Goal: Navigation & Orientation: Find specific page/section

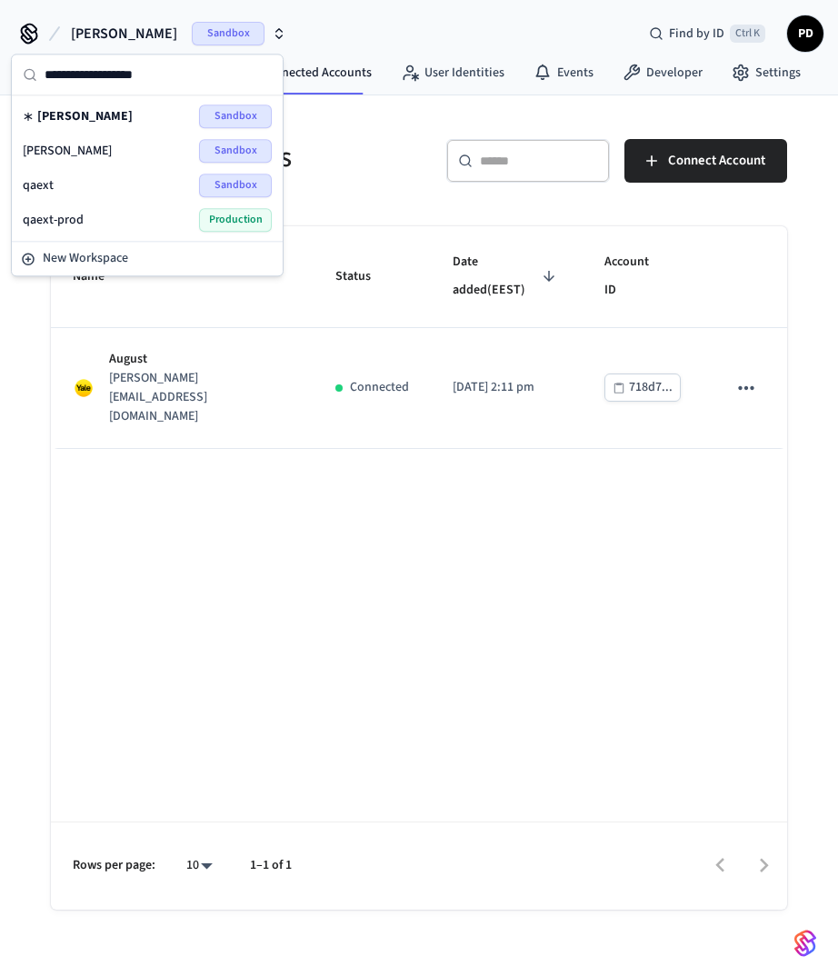
click at [103, 214] on div "qaext-prod Production" at bounding box center [147, 220] width 249 height 24
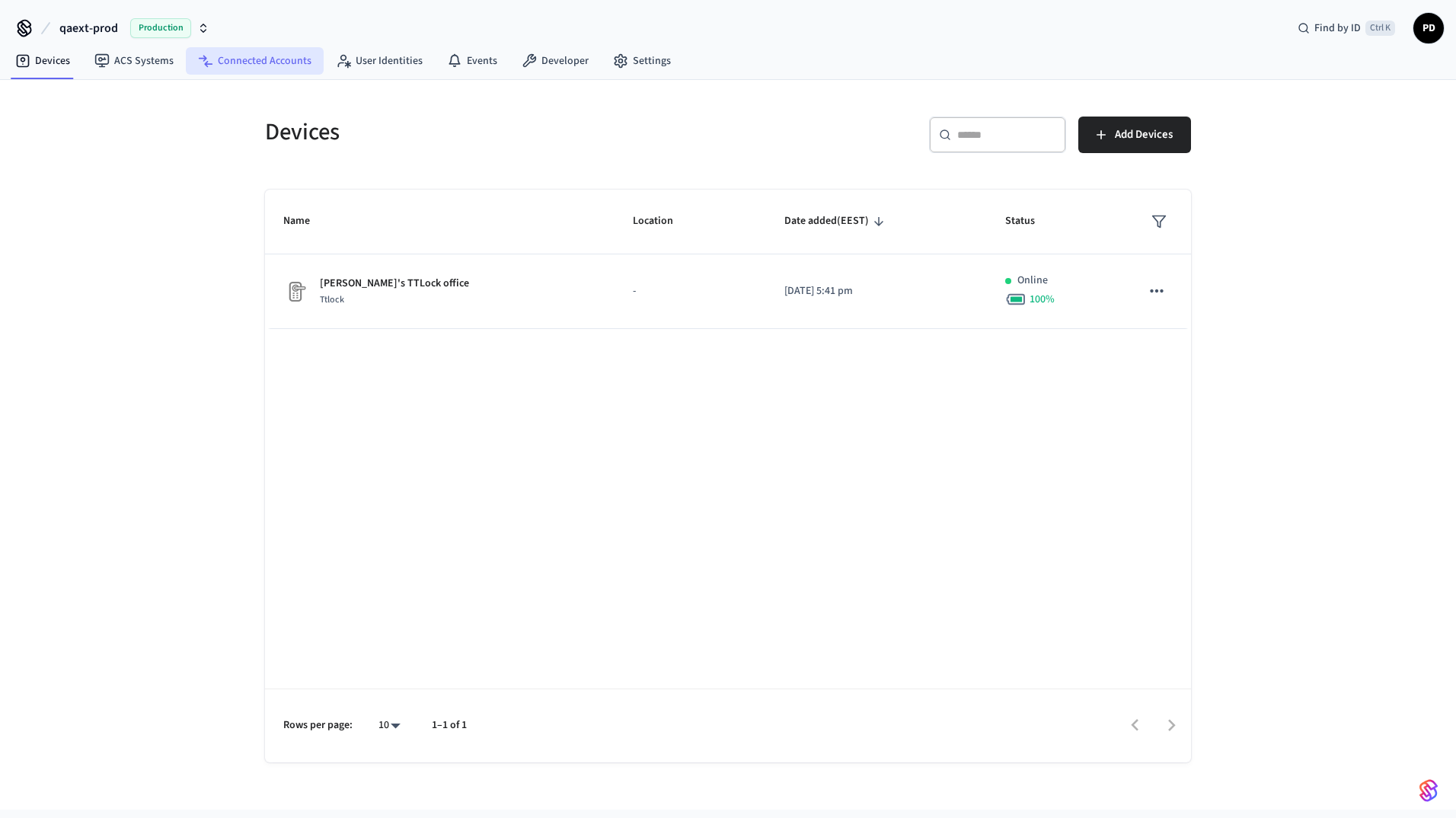
click at [220, 56] on link "Connected Accounts" at bounding box center [255, 60] width 137 height 28
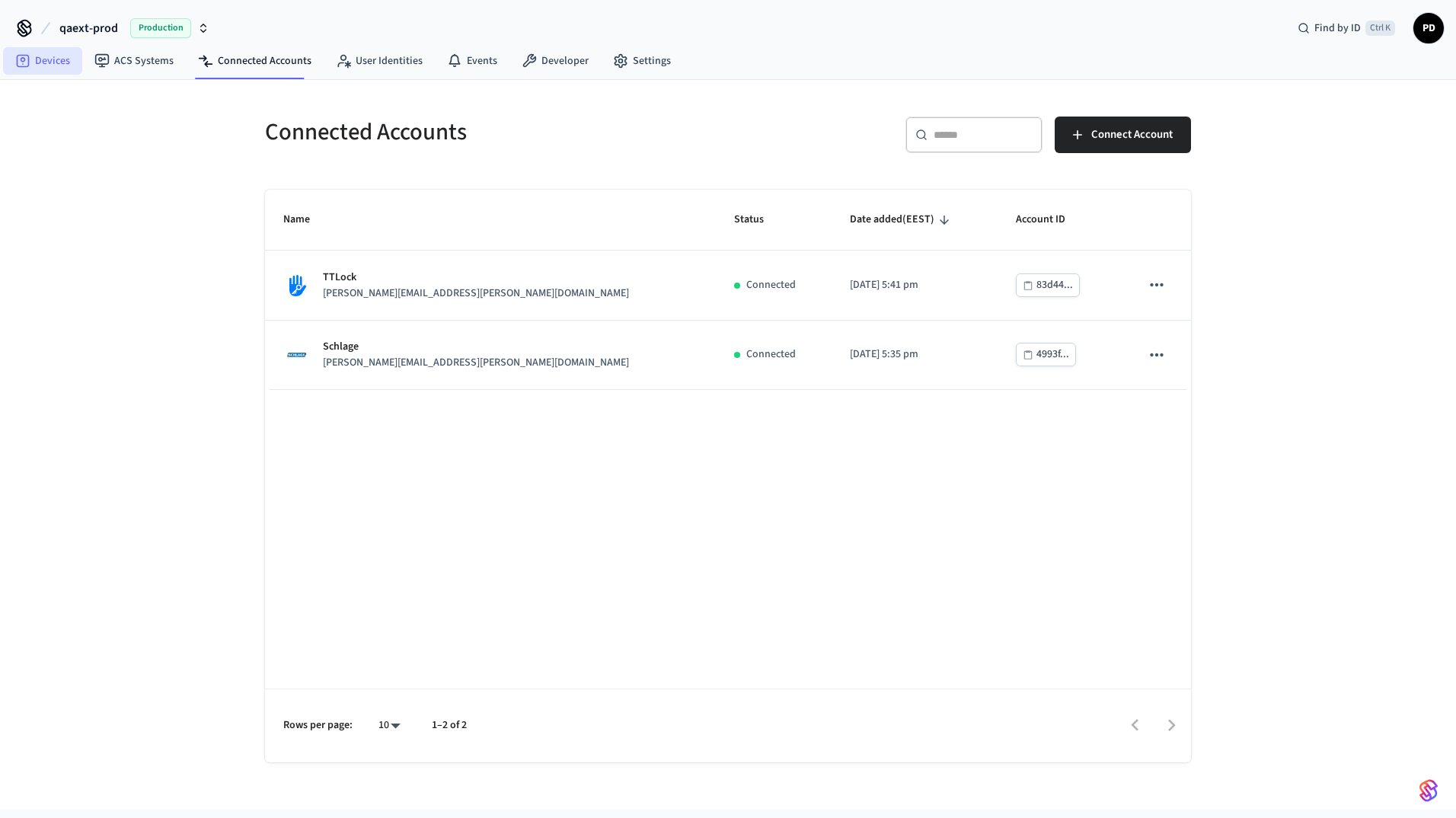
click at [38, 66] on link "Devices" at bounding box center [43, 60] width 79 height 28
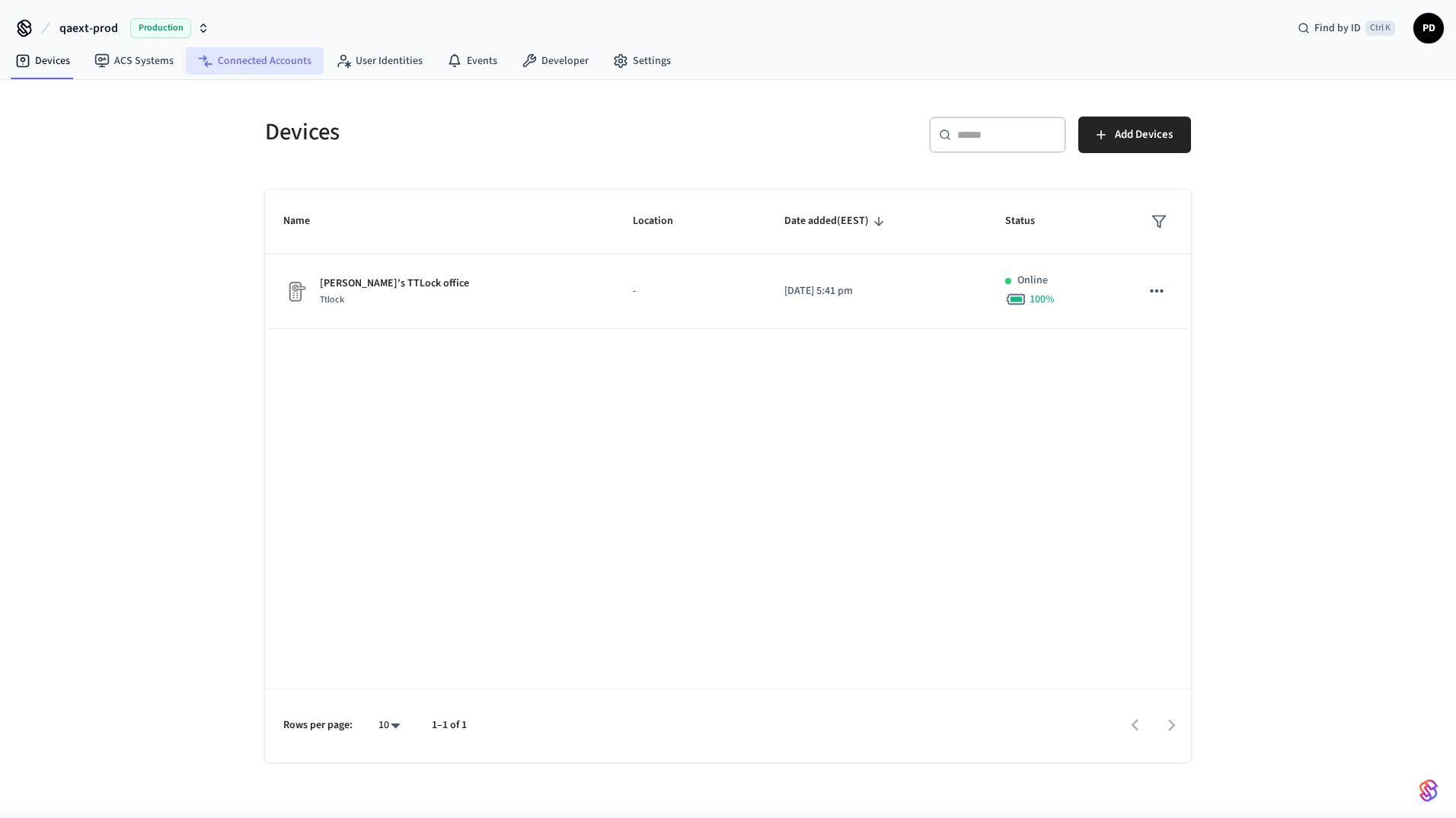
click at [262, 67] on link "Connected Accounts" at bounding box center [255, 60] width 137 height 28
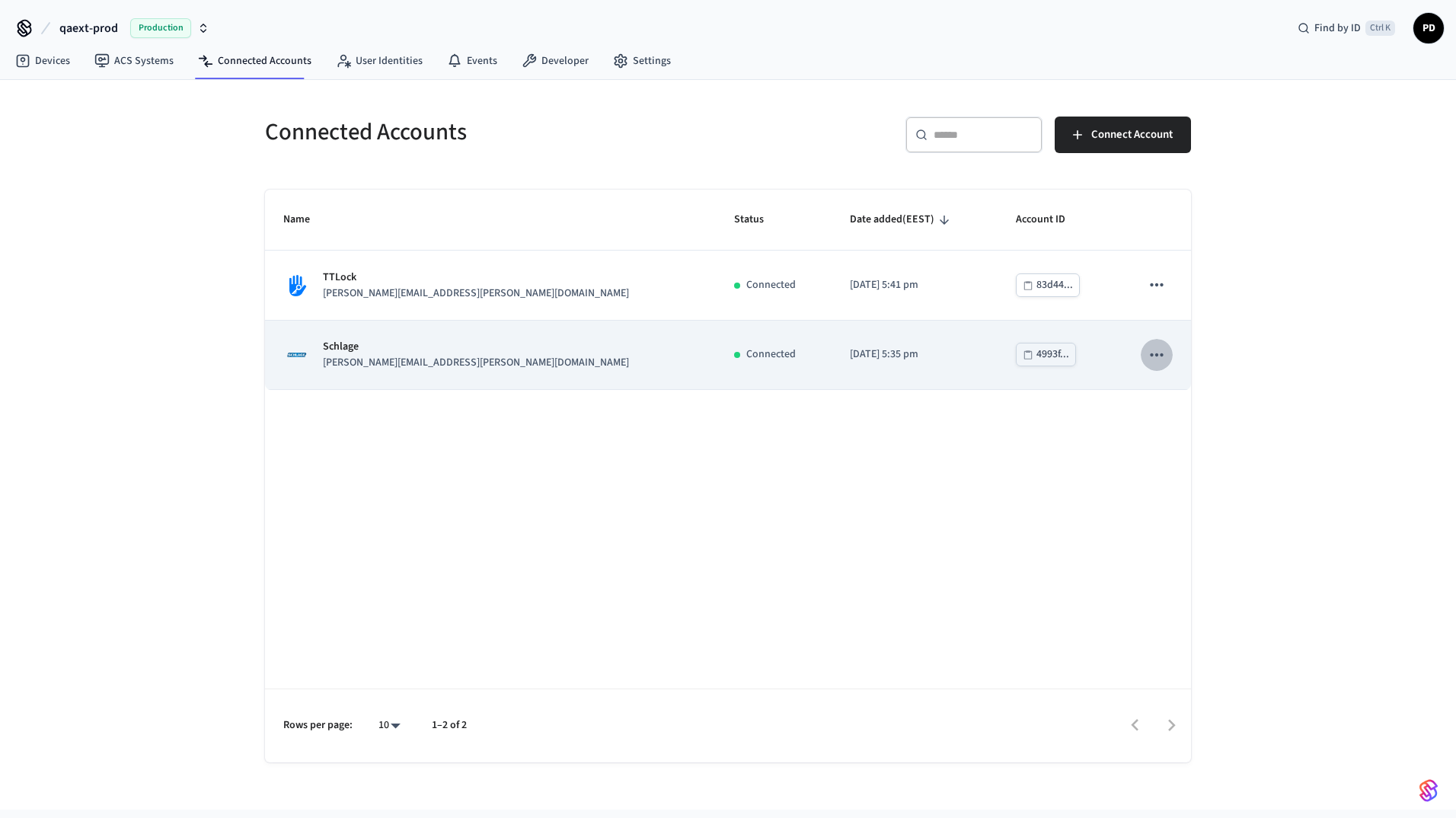
click at [702, 358] on icon "sticky table" at bounding box center [1157, 355] width 20 height 20
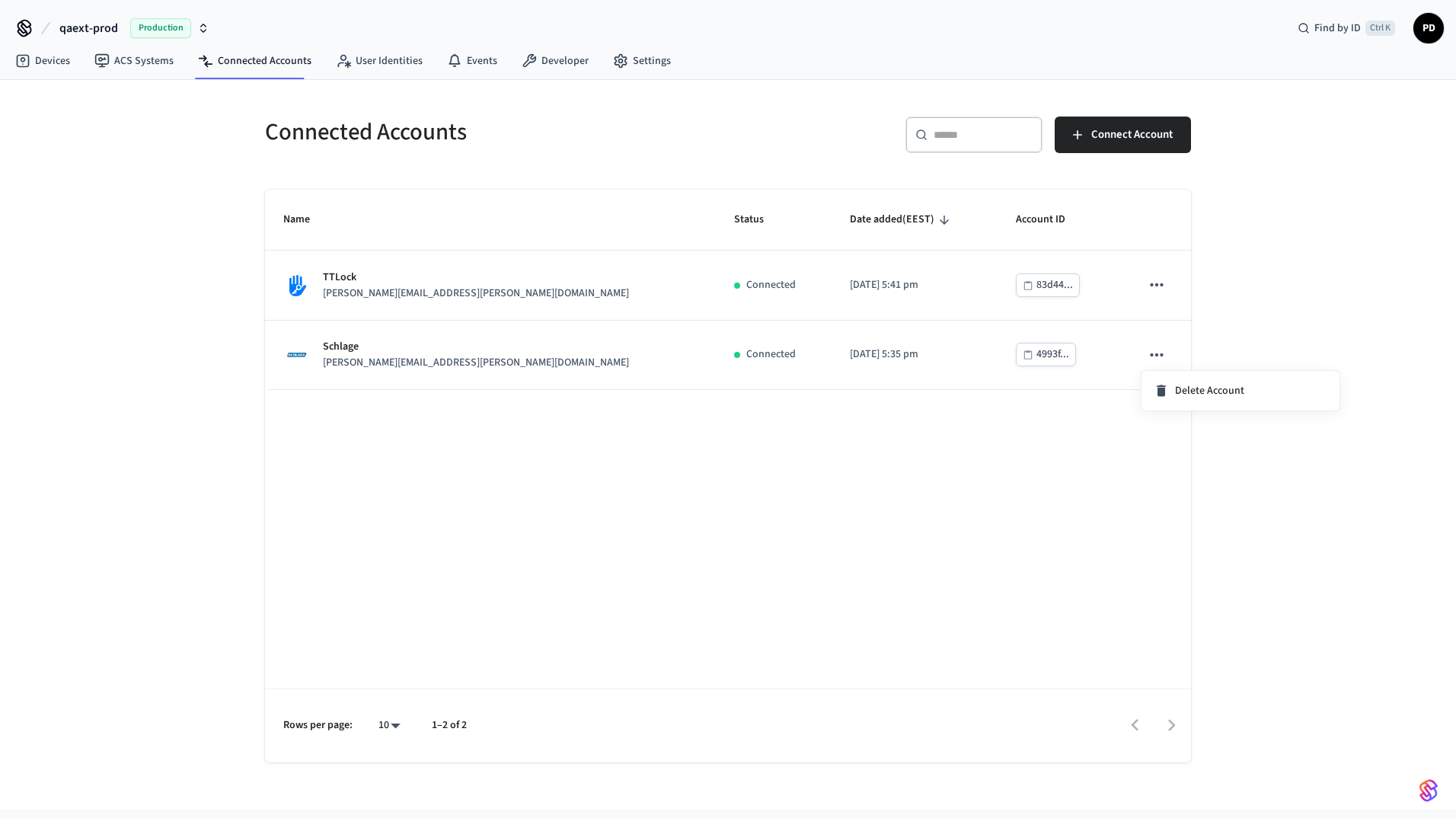
click at [702, 460] on div at bounding box center [728, 409] width 1456 height 818
click at [50, 60] on link "Devices" at bounding box center [43, 60] width 79 height 28
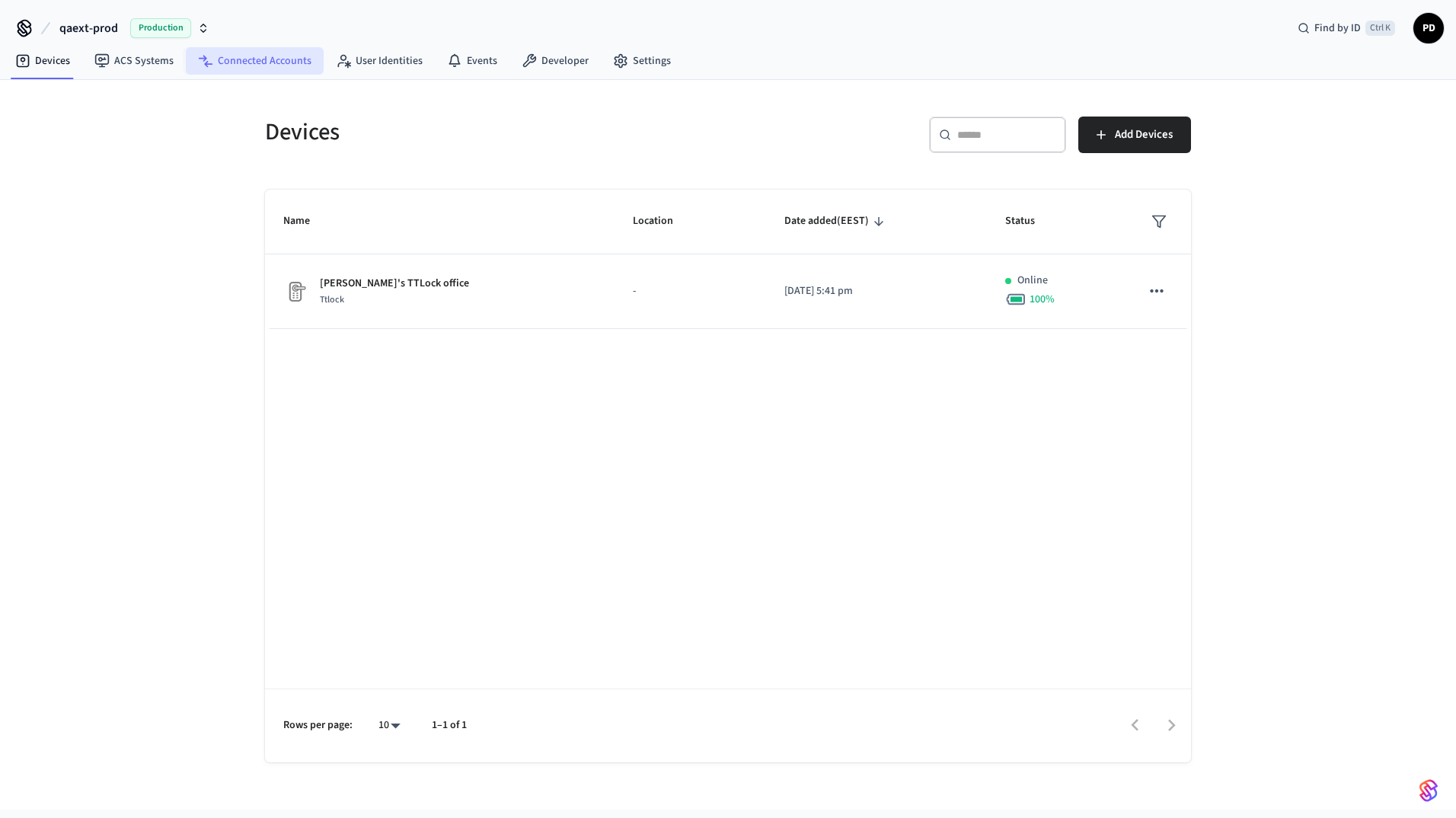
click at [235, 62] on link "Connected Accounts" at bounding box center [255, 60] width 137 height 28
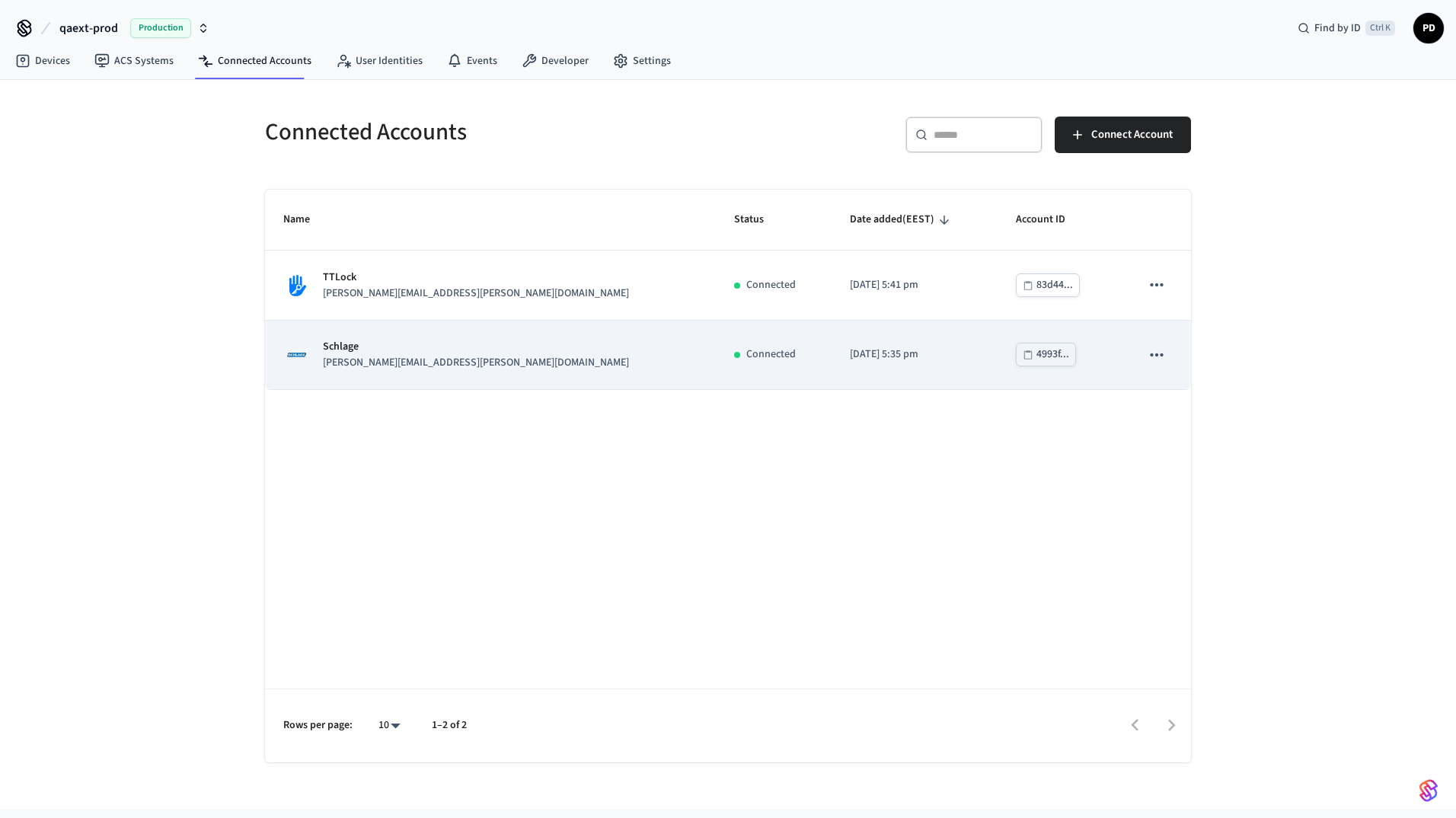
click at [373, 339] on p "Schlage" at bounding box center [475, 346] width 306 height 16
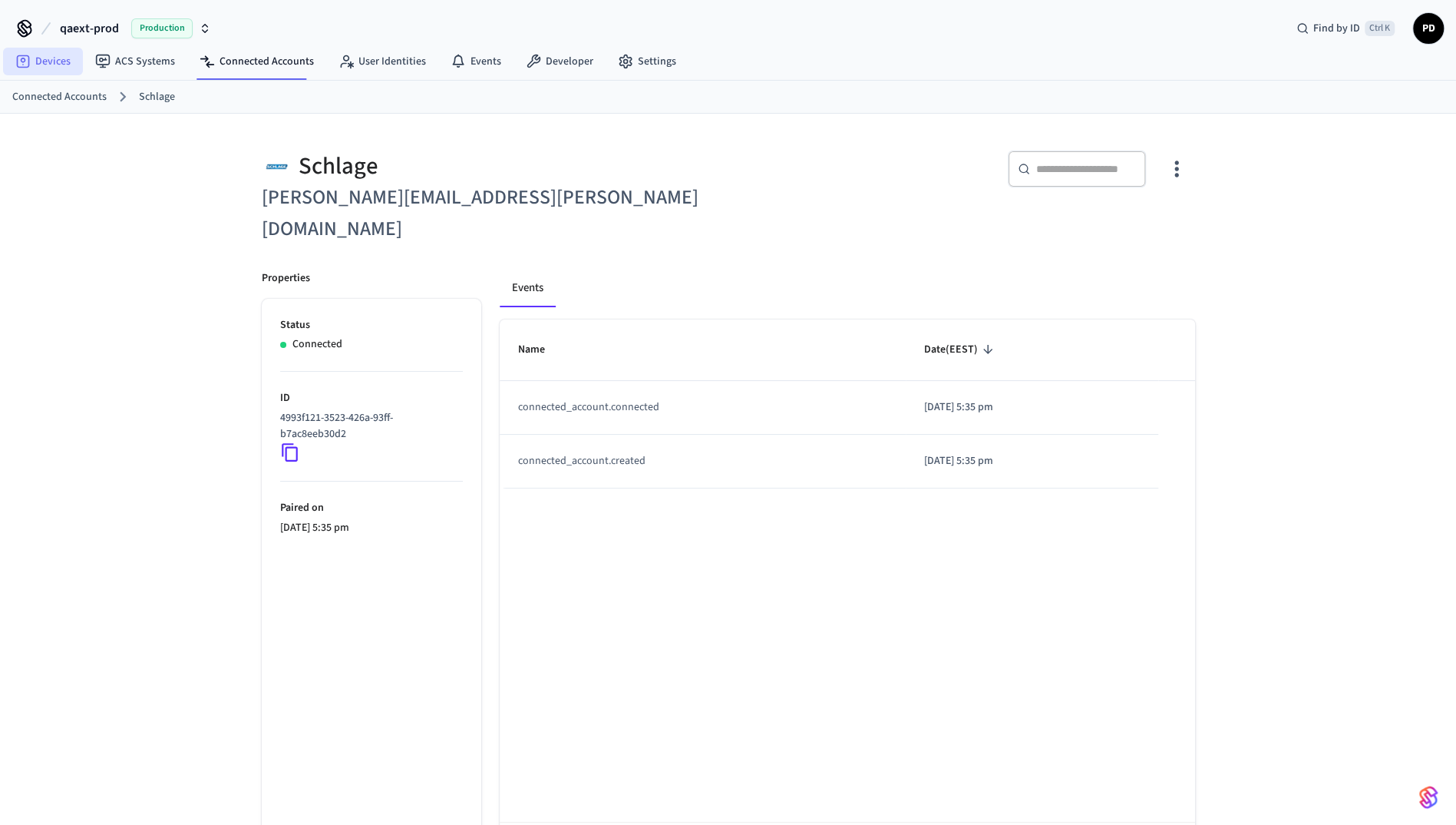
click at [56, 55] on link "Devices" at bounding box center [43, 61] width 79 height 28
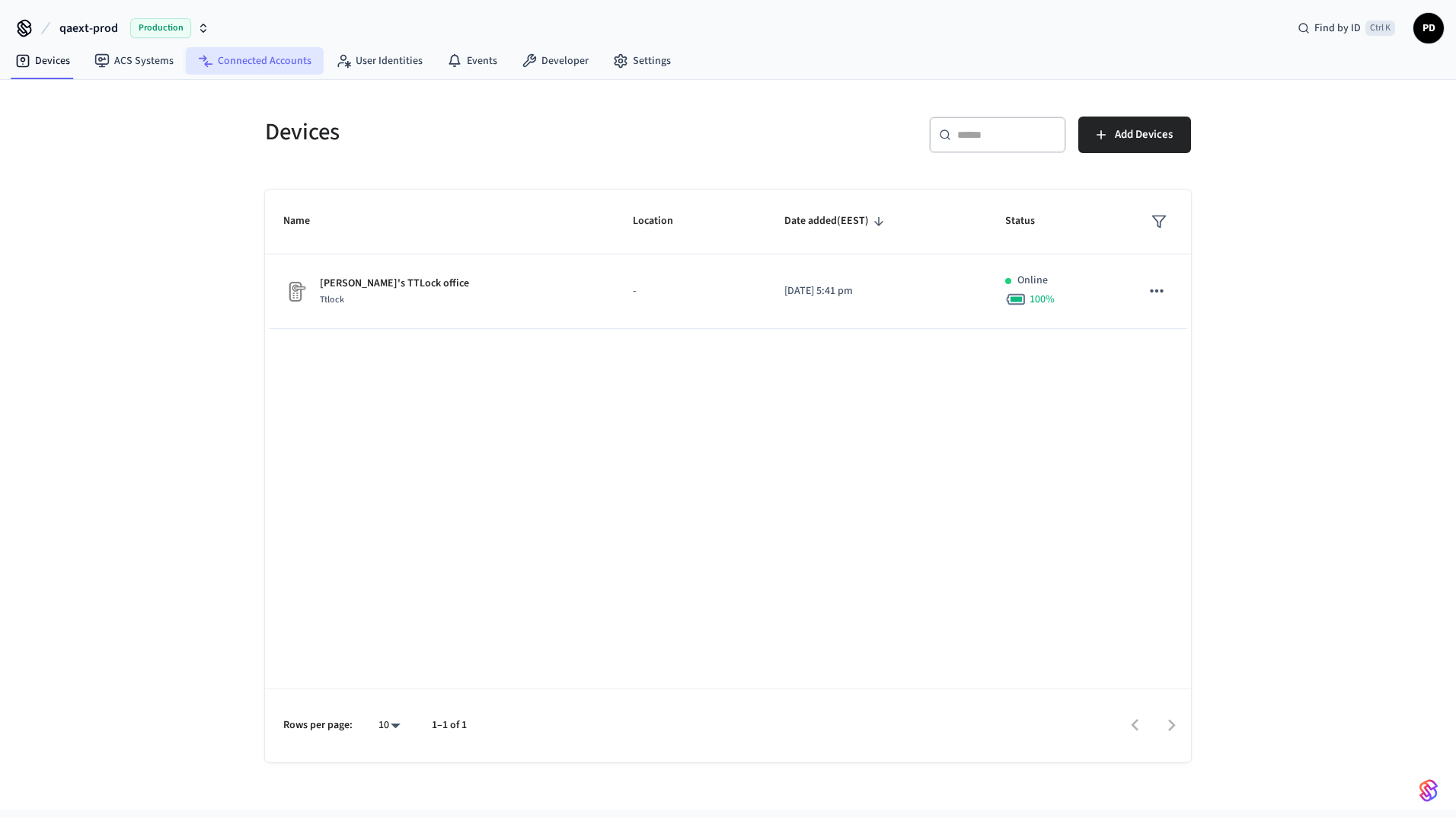
click at [253, 49] on link "Connected Accounts" at bounding box center [255, 60] width 137 height 28
